Goal: Find specific page/section: Find specific page/section

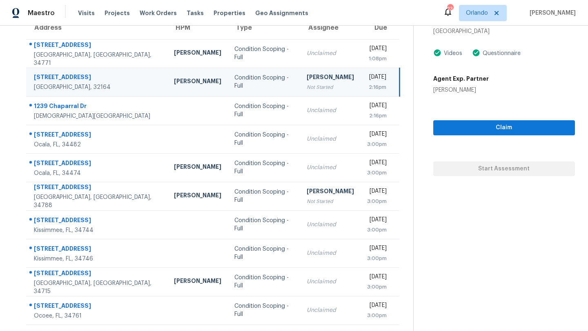
click at [367, 48] on div "[DATE]" at bounding box center [377, 49] width 20 height 10
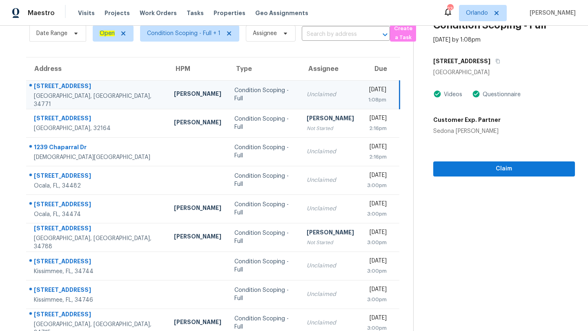
scroll to position [26, 0]
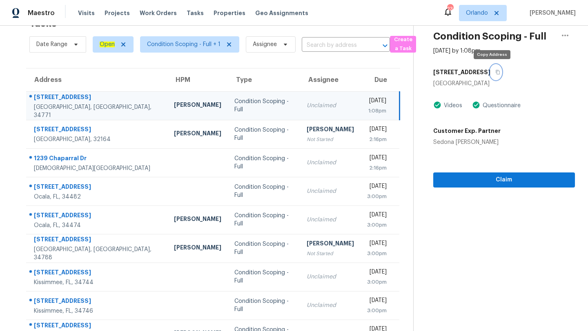
click at [494, 74] on button "button" at bounding box center [495, 72] width 11 height 15
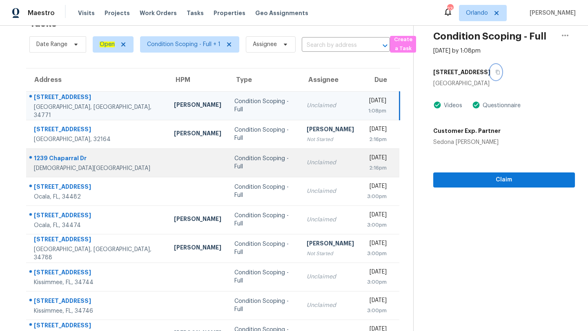
scroll to position [78, 0]
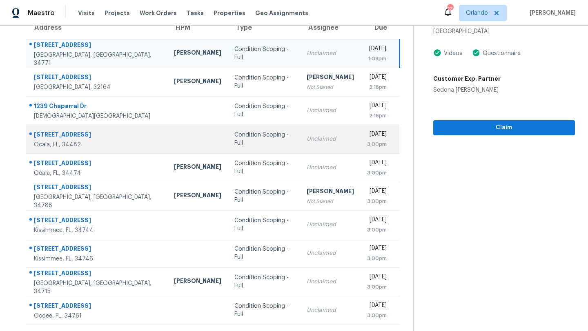
click at [250, 143] on td "Condition Scoping - Full" at bounding box center [264, 139] width 72 height 29
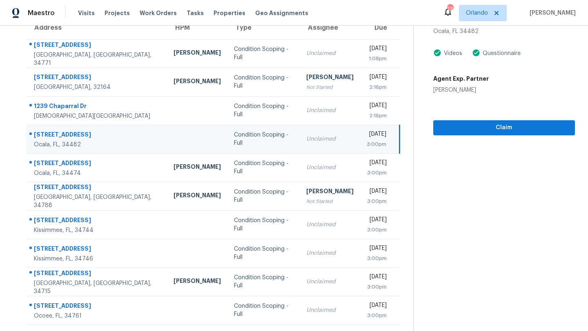
scroll to position [41, 0]
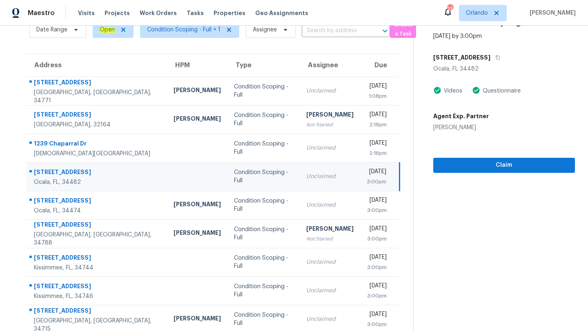
click at [514, 59] on div "[STREET_ADDRESS]" at bounding box center [504, 57] width 142 height 15
click at [500, 55] on icon "button" at bounding box center [497, 57] width 5 height 5
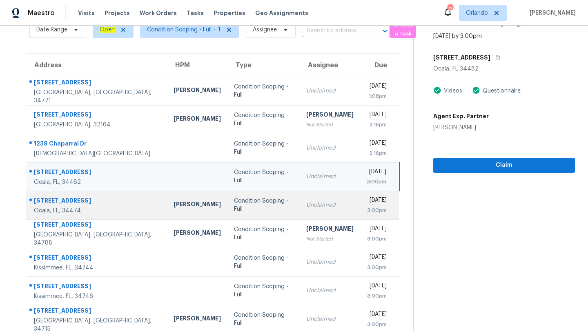
click at [300, 199] on td "Unclaimed" at bounding box center [330, 205] width 60 height 29
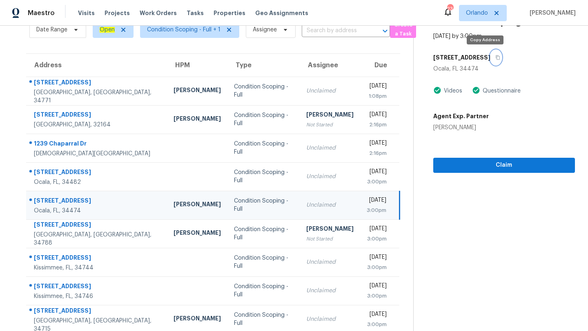
click at [490, 58] on button "button" at bounding box center [495, 57] width 11 height 15
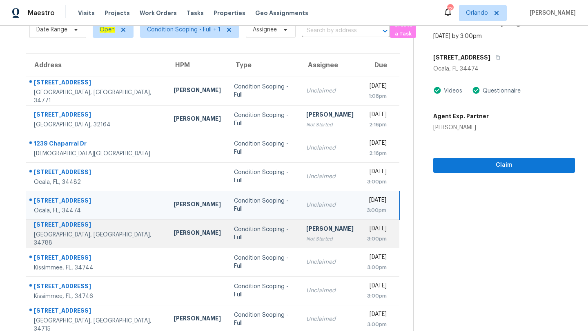
click at [178, 237] on div "[PERSON_NAME]" at bounding box center [196, 234] width 47 height 10
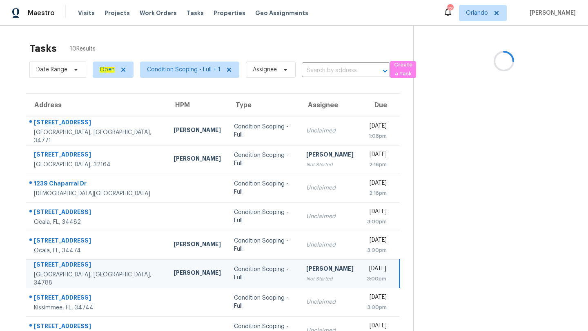
scroll to position [0, 0]
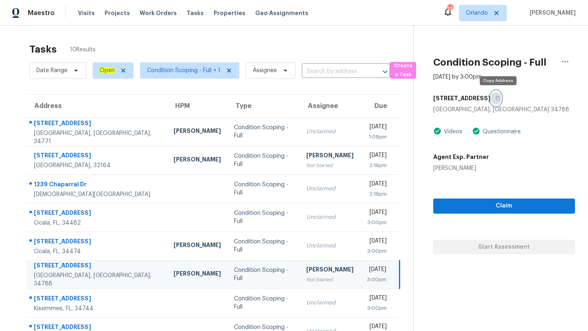
click at [500, 99] on icon "button" at bounding box center [498, 98] width 4 height 4
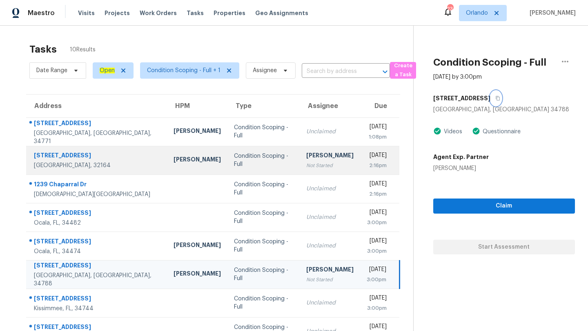
scroll to position [78, 0]
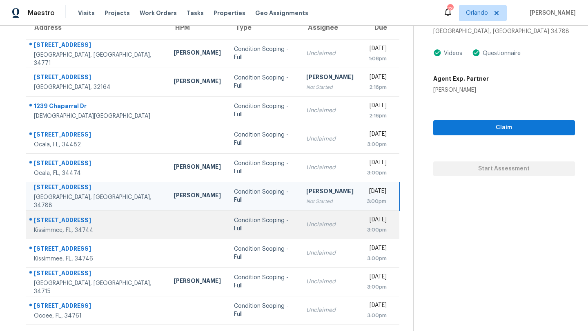
click at [306, 221] on div "Unclaimed" at bounding box center [329, 225] width 47 height 8
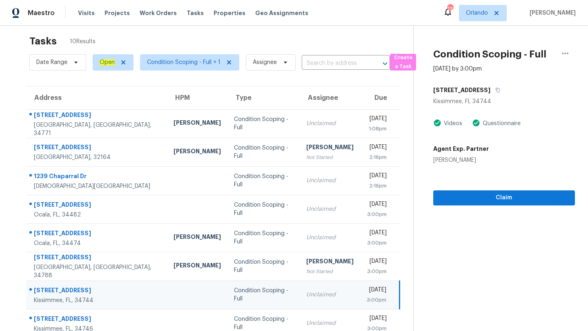
scroll to position [0, 0]
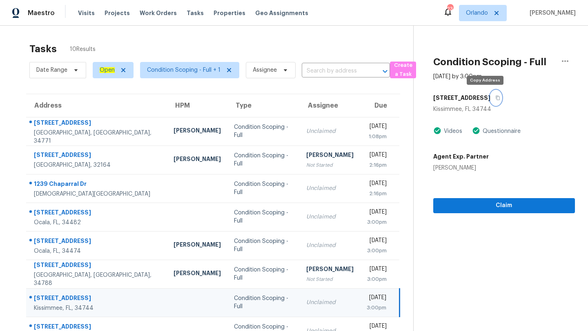
click at [490, 96] on button "button" at bounding box center [495, 98] width 11 height 15
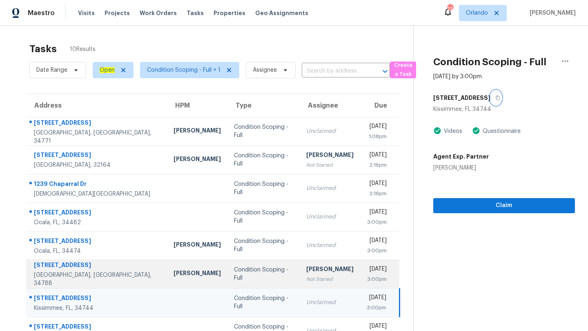
scroll to position [78, 0]
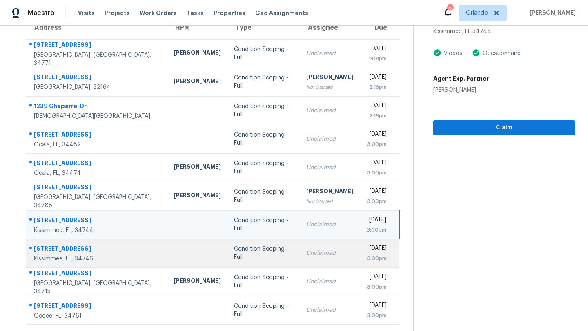
click at [269, 254] on div "Condition Scoping - Full" at bounding box center [263, 253] width 59 height 16
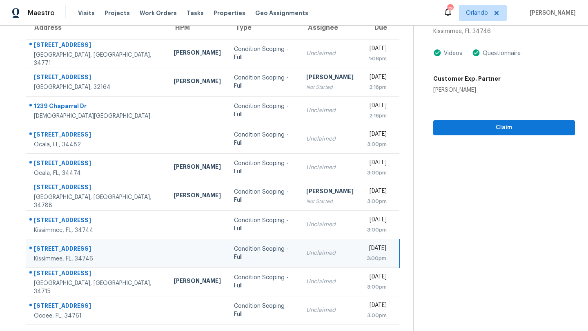
scroll to position [38, 0]
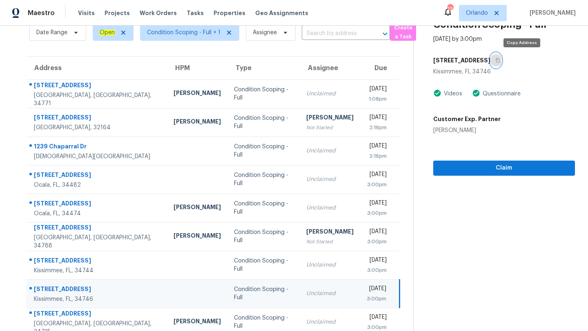
click at [500, 60] on icon "button" at bounding box center [497, 60] width 5 height 5
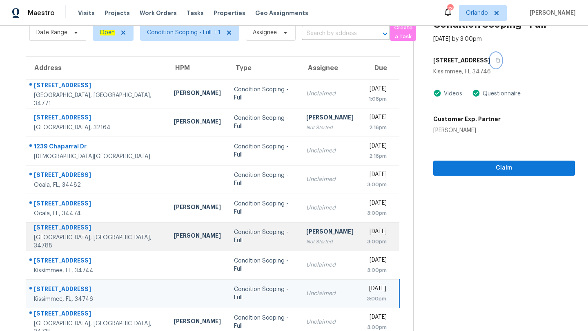
scroll to position [78, 0]
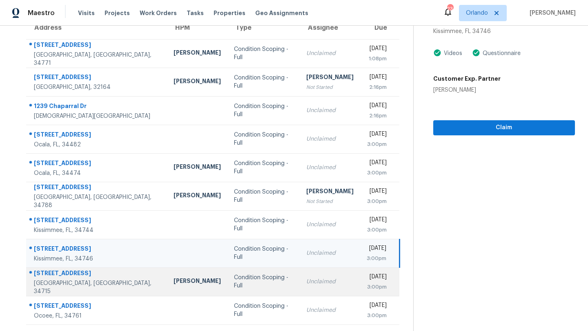
click at [267, 281] on div "Condition Scoping - Full" at bounding box center [263, 282] width 59 height 16
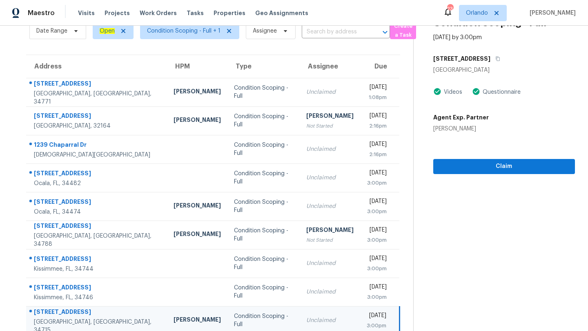
scroll to position [0, 0]
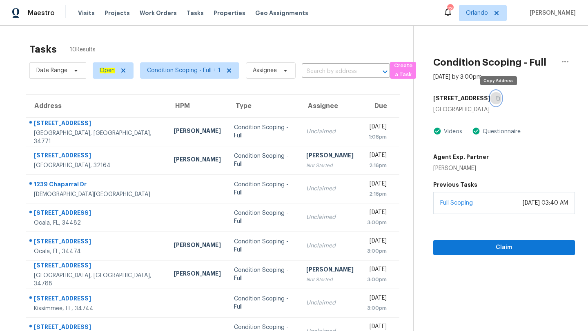
click at [501, 98] on button "button" at bounding box center [495, 98] width 11 height 15
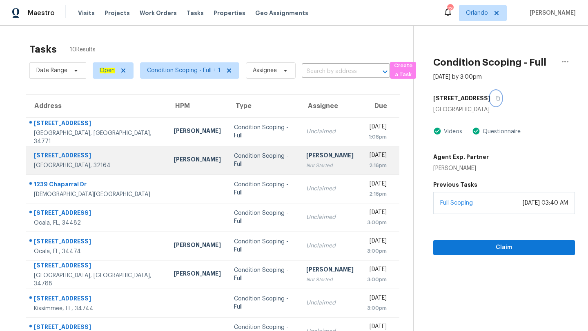
scroll to position [78, 0]
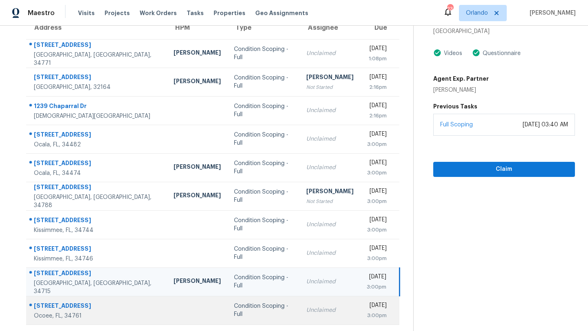
click at [263, 320] on td "Condition Scoping - Full" at bounding box center [263, 310] width 72 height 29
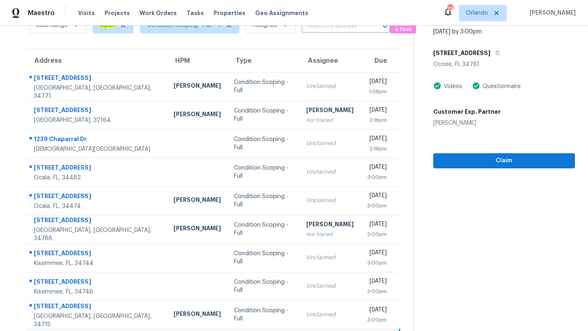
scroll to position [22, 0]
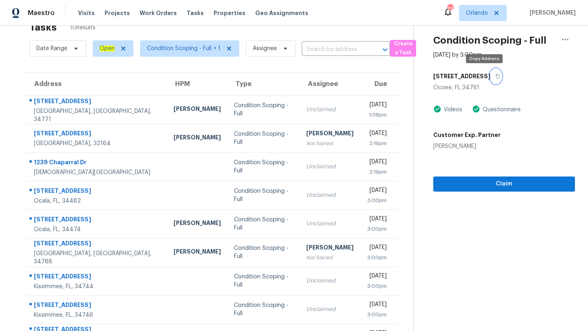
click at [496, 76] on icon "button" at bounding box center [498, 76] width 4 height 4
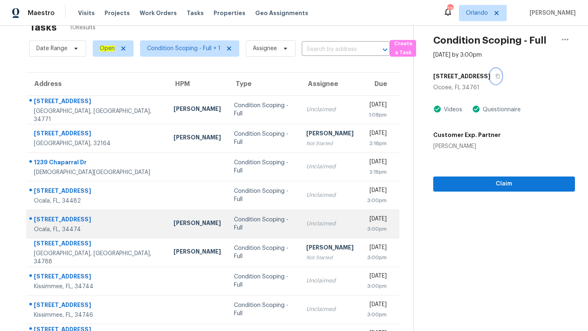
scroll to position [78, 0]
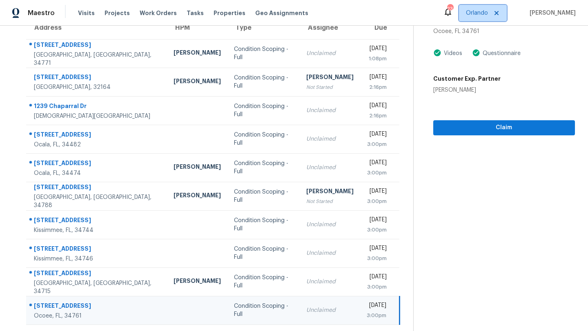
click at [485, 12] on span "Orlando" at bounding box center [477, 13] width 22 height 8
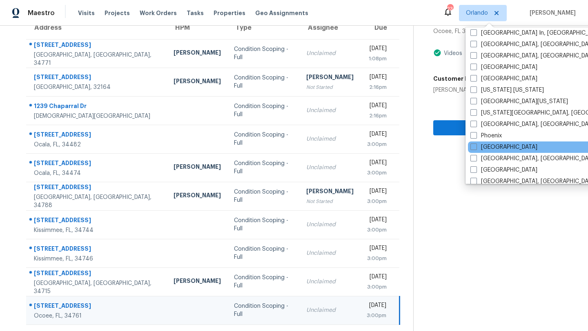
scroll to position [366, 0]
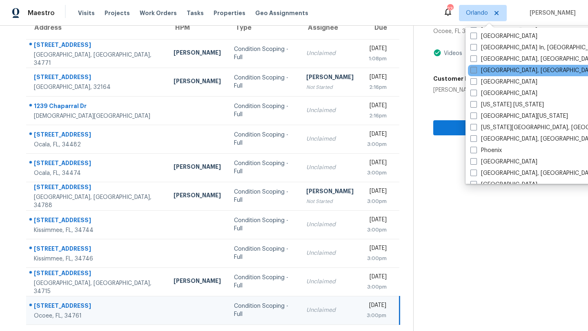
click at [477, 71] on label "[GEOGRAPHIC_DATA], [GEOGRAPHIC_DATA]" at bounding box center [533, 71] width 127 height 8
click at [476, 71] on input "[GEOGRAPHIC_DATA], [GEOGRAPHIC_DATA]" at bounding box center [472, 69] width 5 height 5
checkbox input "true"
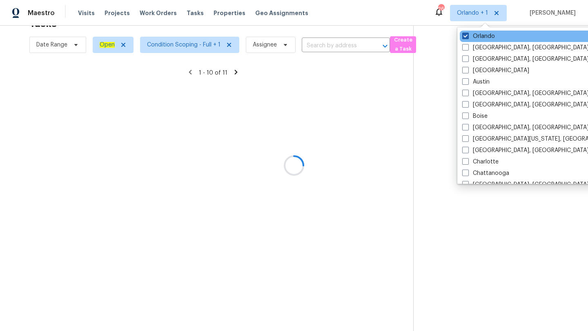
click at [466, 36] on span at bounding box center [465, 36] width 7 height 7
click at [466, 36] on input "Orlando" at bounding box center [464, 34] width 5 height 5
checkbox input "false"
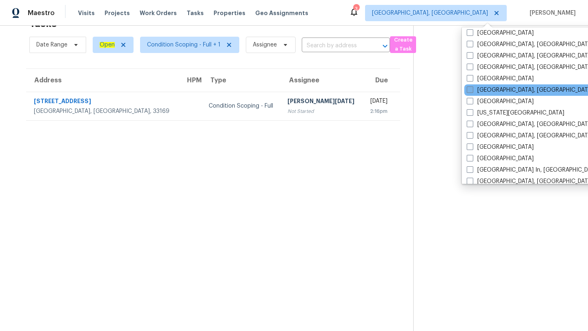
scroll to position [242, 0]
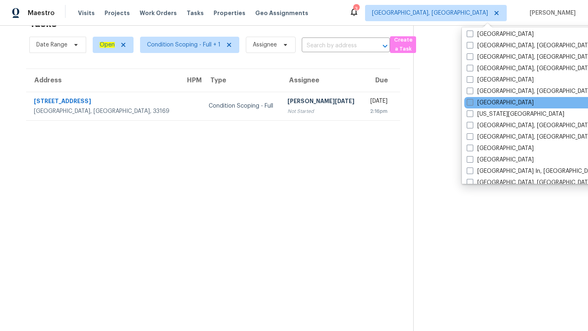
click at [473, 104] on span at bounding box center [470, 102] width 7 height 7
click at [472, 104] on input "[GEOGRAPHIC_DATA]" at bounding box center [469, 101] width 5 height 5
checkbox input "true"
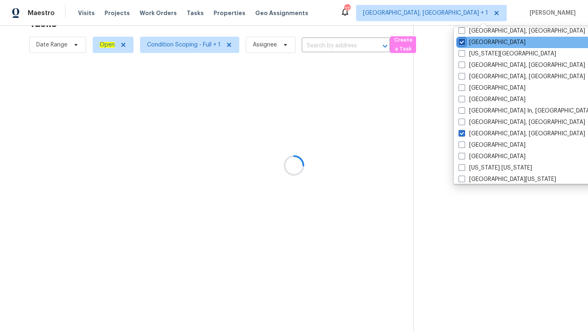
scroll to position [357, 0]
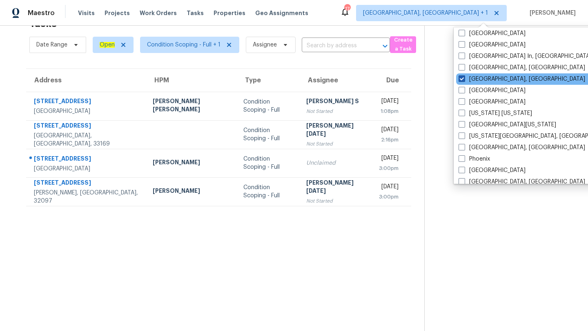
click at [464, 76] on span at bounding box center [461, 79] width 7 height 7
click at [464, 76] on input "[GEOGRAPHIC_DATA], [GEOGRAPHIC_DATA]" at bounding box center [460, 77] width 5 height 5
checkbox input "false"
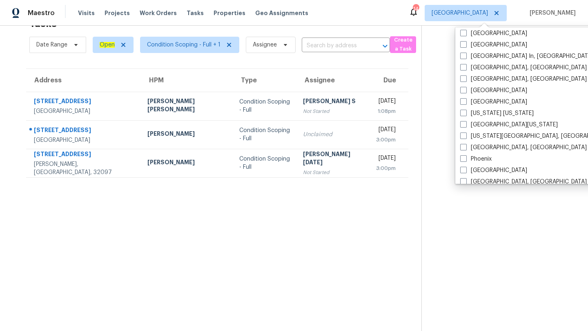
click at [298, 241] on section "Tasks 3 Results Date Range Open Condition Scoping - Full + 1 Assignee ​ Create …" at bounding box center [217, 172] width 408 height 318
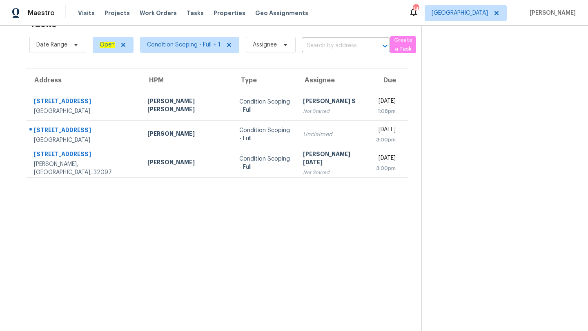
click at [298, 241] on section "Tasks 3 Results Date Range Open Condition Scoping - Full + 1 Assignee ​ Create …" at bounding box center [217, 172] width 408 height 318
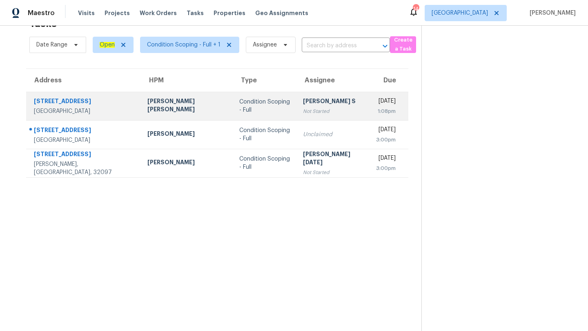
click at [296, 116] on td "[PERSON_NAME] S Not Started" at bounding box center [332, 106] width 73 height 29
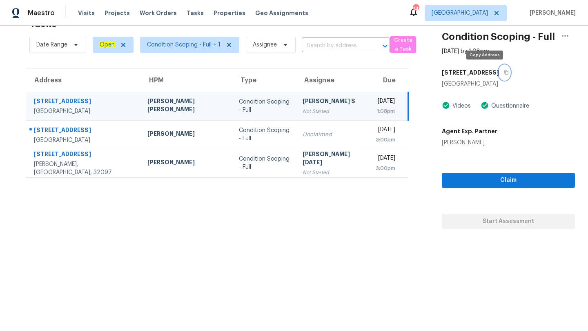
click at [499, 76] on button "button" at bounding box center [504, 72] width 11 height 15
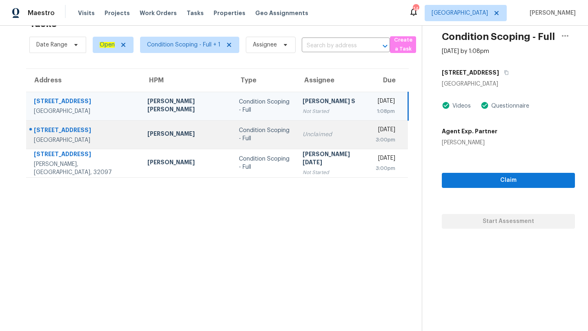
click at [302, 138] on div "Unclaimed" at bounding box center [332, 135] width 60 height 8
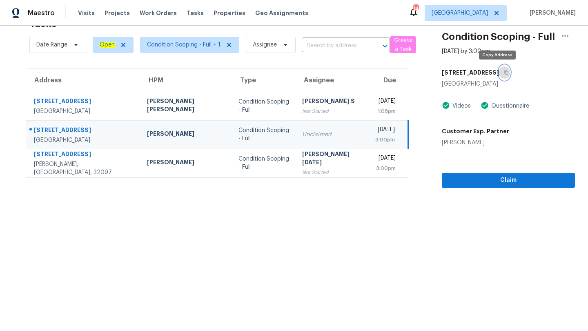
click at [504, 72] on icon "button" at bounding box center [506, 72] width 5 height 5
click at [375, 132] on div "[DATE]" at bounding box center [385, 131] width 20 height 10
click at [504, 71] on icon "button" at bounding box center [506, 73] width 4 height 4
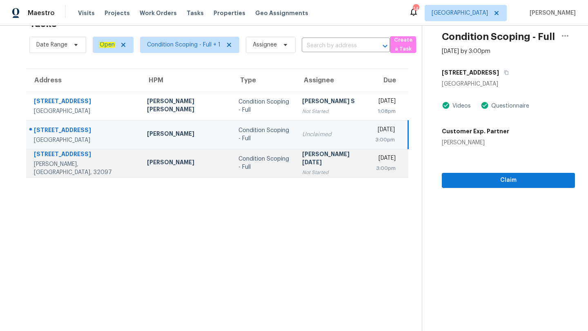
click at [232, 161] on td "Condition Scoping - Full" at bounding box center [264, 163] width 64 height 29
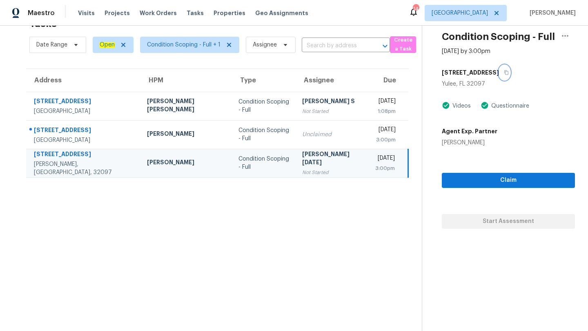
click at [504, 73] on icon "button" at bounding box center [506, 72] width 5 height 5
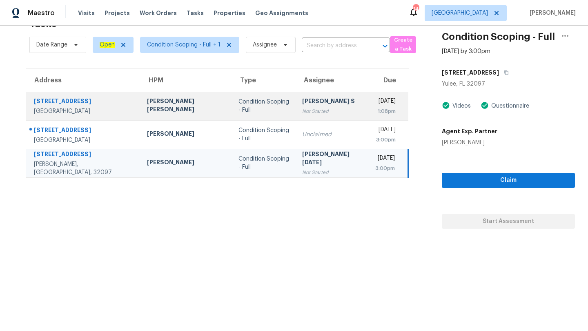
click at [232, 98] on td "Condition Scoping - Full" at bounding box center [264, 106] width 64 height 29
